Goal: Task Accomplishment & Management: Use online tool/utility

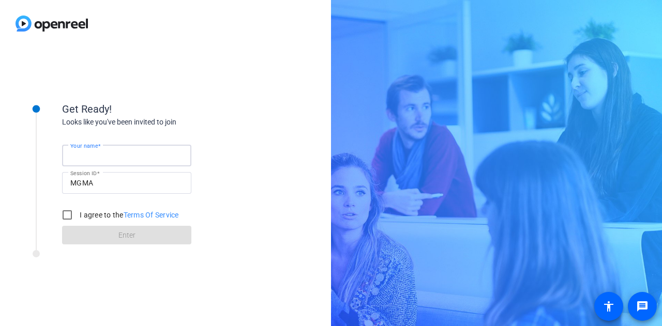
click at [116, 152] on input "Your name" at bounding box center [126, 155] width 113 height 12
type input "[PERSON_NAME]"
click at [63, 213] on input "I agree to the Terms Of Service" at bounding box center [67, 215] width 21 height 21
checkbox input "true"
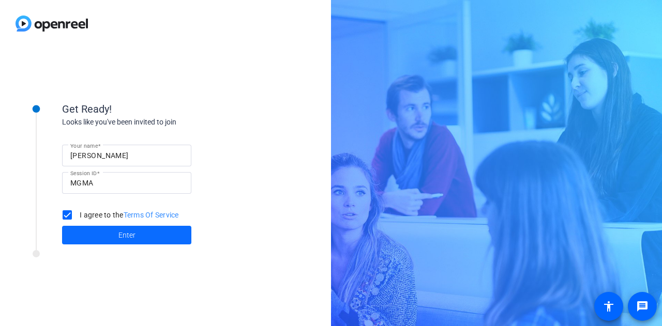
click at [100, 231] on span at bounding box center [126, 235] width 129 height 25
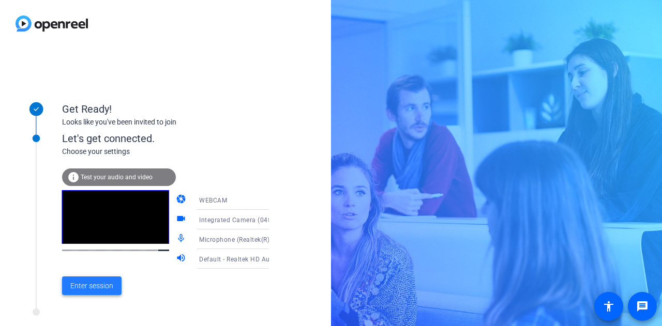
click at [95, 279] on span at bounding box center [91, 286] width 59 height 25
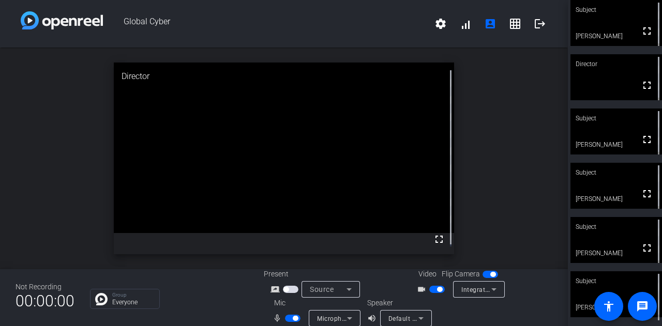
scroll to position [12, 0]
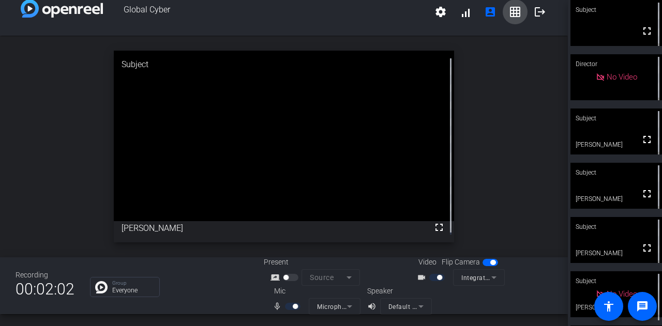
click at [509, 12] on mat-icon "grid_on" at bounding box center [515, 12] width 12 height 12
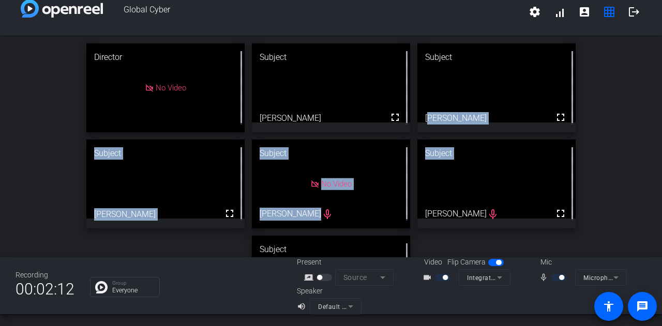
drag, startPoint x: 651, startPoint y: 88, endPoint x: 660, endPoint y: 143, distance: 55.0
click at [660, 143] on div "Global Cyber settings signal_cellular_alt account_box grid_on logout Director N…" at bounding box center [331, 163] width 662 height 326
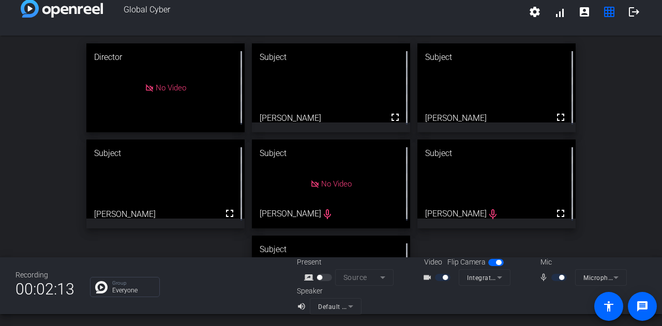
click at [621, 131] on div "Director No Video Subject fullscreen [PERSON_NAME] Subject fullscreen [PERSON_N…" at bounding box center [331, 184] width 662 height 297
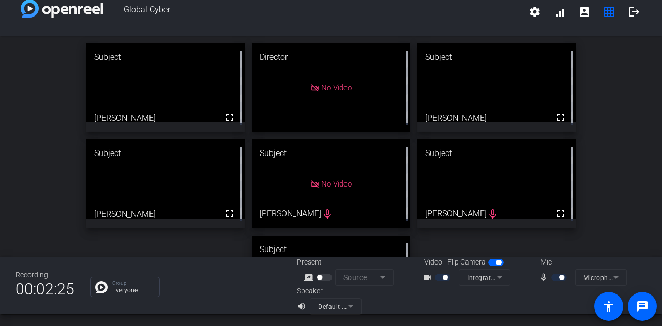
drag, startPoint x: 370, startPoint y: 166, endPoint x: 183, endPoint y: 101, distance: 197.5
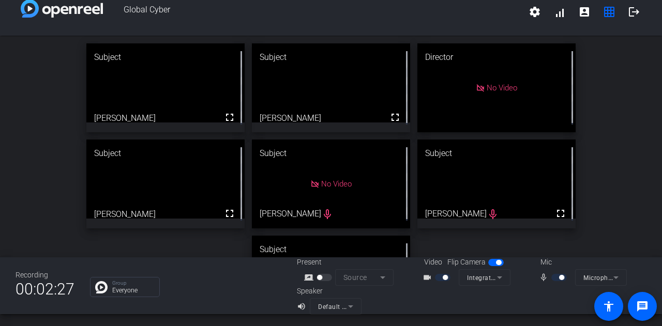
drag, startPoint x: 168, startPoint y: 166, endPoint x: 320, endPoint y: 84, distance: 172.6
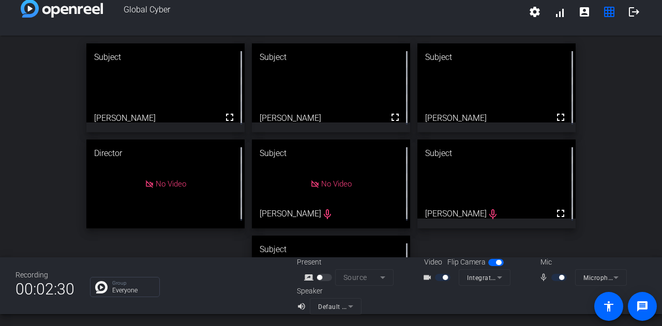
drag, startPoint x: 220, startPoint y: 163, endPoint x: 523, endPoint y: 78, distance: 314.7
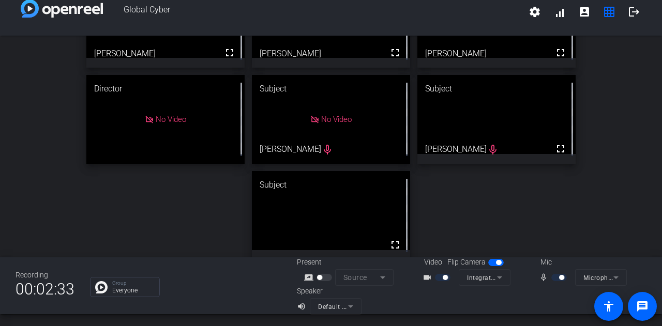
scroll to position [69, 0]
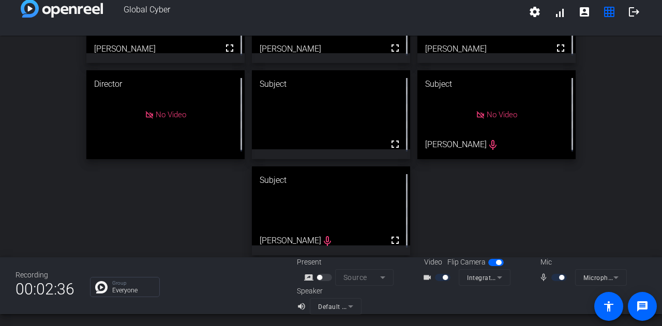
drag, startPoint x: 370, startPoint y: 211, endPoint x: 373, endPoint y: 121, distance: 90.6
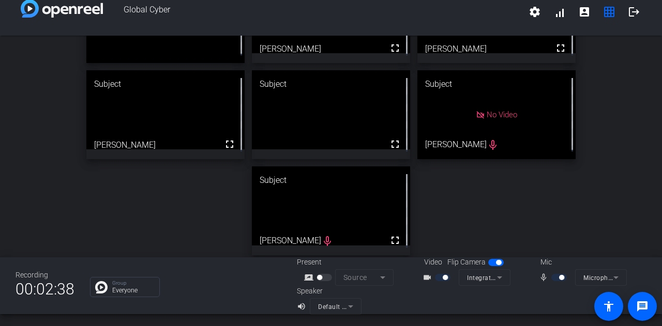
scroll to position [0, 0]
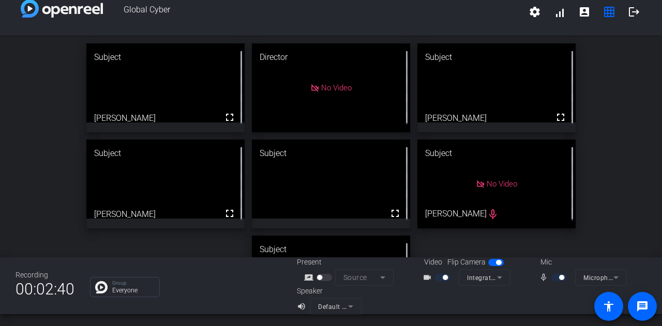
drag, startPoint x: 208, startPoint y: 162, endPoint x: 204, endPoint y: 101, distance: 61.1
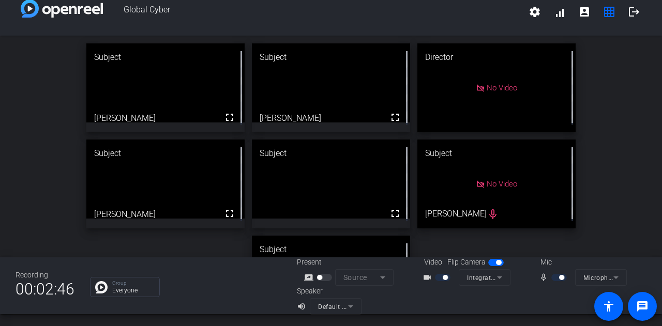
drag, startPoint x: 220, startPoint y: 173, endPoint x: 377, endPoint y: 81, distance: 181.9
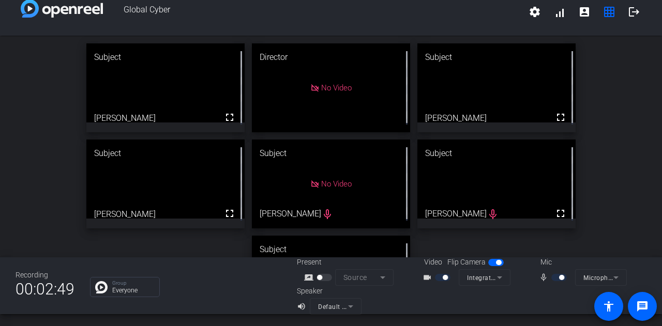
drag, startPoint x: 202, startPoint y: 169, endPoint x: 202, endPoint y: 95, distance: 74.5
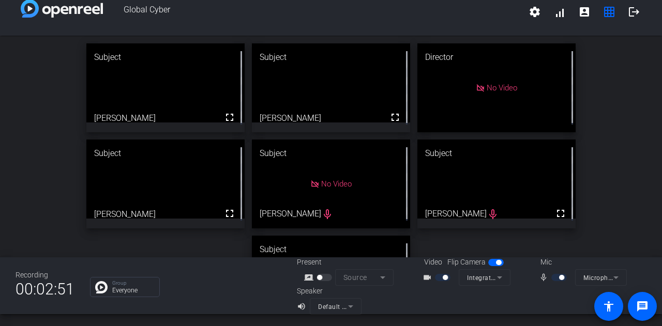
drag, startPoint x: 196, startPoint y: 165, endPoint x: 346, endPoint y: 74, distance: 176.1
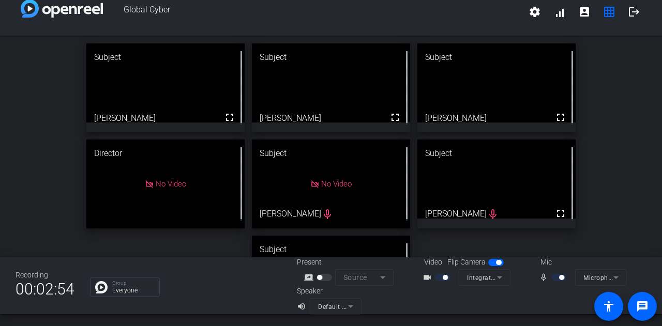
drag, startPoint x: 200, startPoint y: 177, endPoint x: 531, endPoint y: 81, distance: 344.5
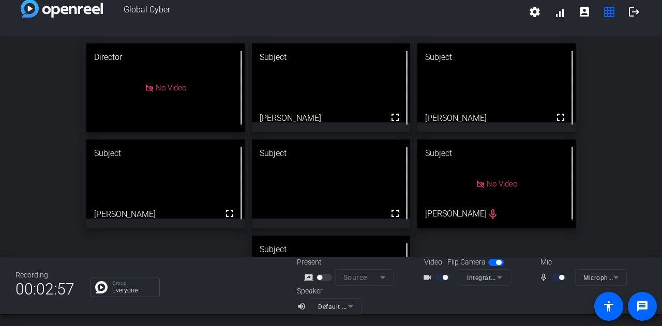
drag, startPoint x: 324, startPoint y: 244, endPoint x: 323, endPoint y: 172, distance: 71.9
